Goal: Navigation & Orientation: Find specific page/section

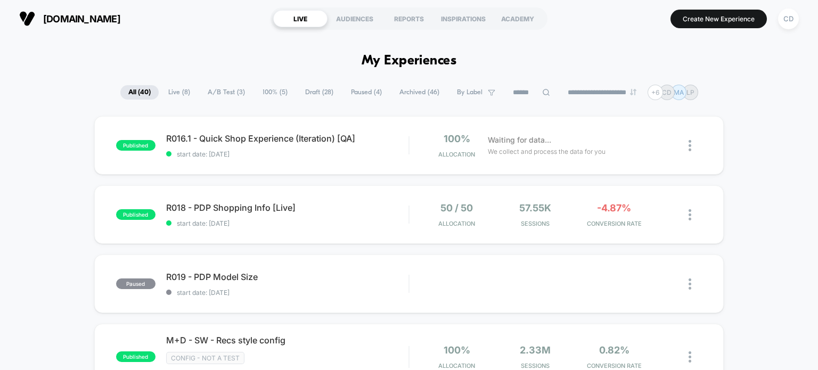
click at [554, 36] on div "[DOMAIN_NAME] LIVE AUDIENCES REPORTS INSPIRATIONS ACADEMY Create New Experience…" at bounding box center [409, 18] width 818 height 37
